Goal: Register for event/course

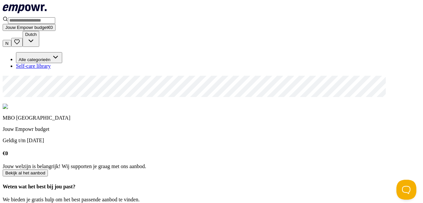
scroll to position [498, 0]
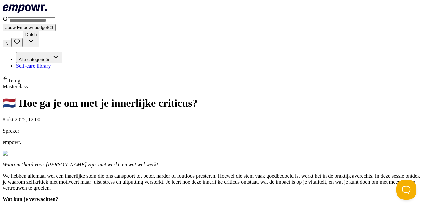
scroll to position [143, 0]
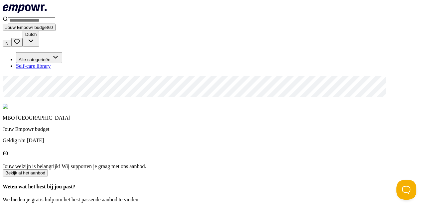
scroll to position [442, 0]
